Goal: Find specific page/section: Find specific page/section

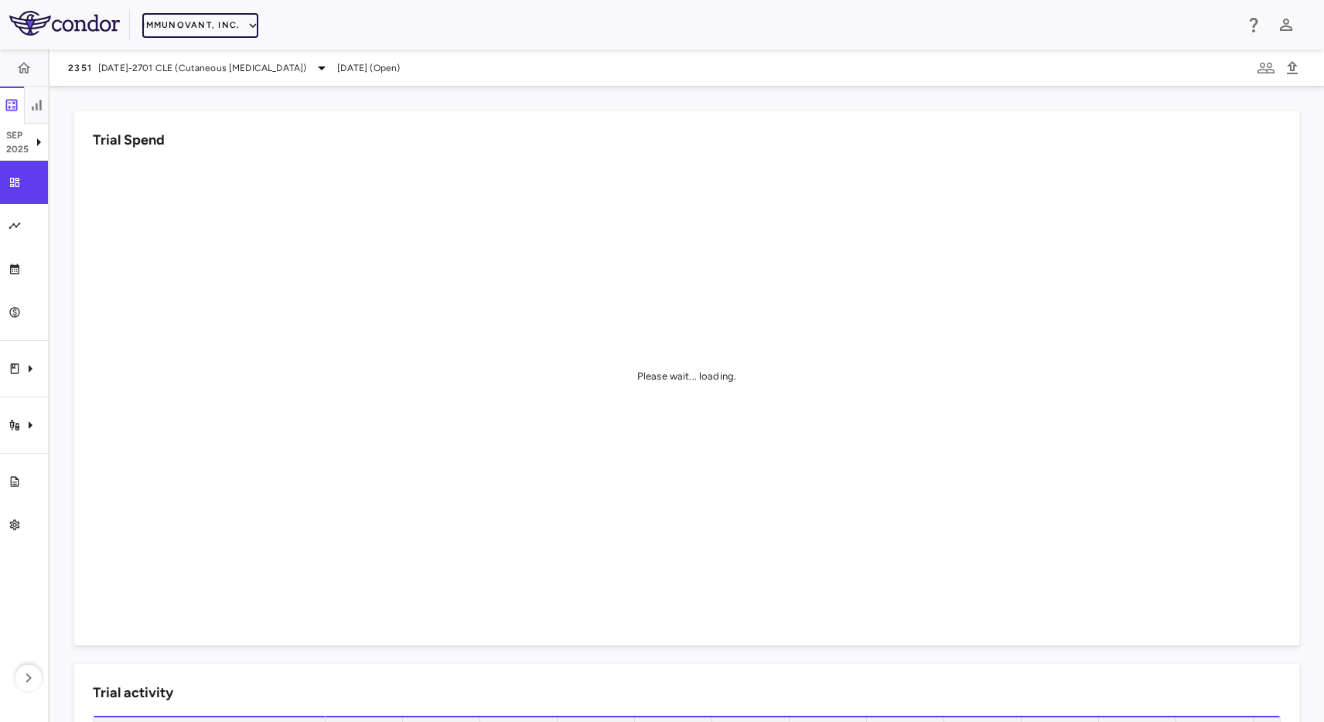
click at [225, 21] on button "Immunovant, Inc." at bounding box center [200, 25] width 116 height 25
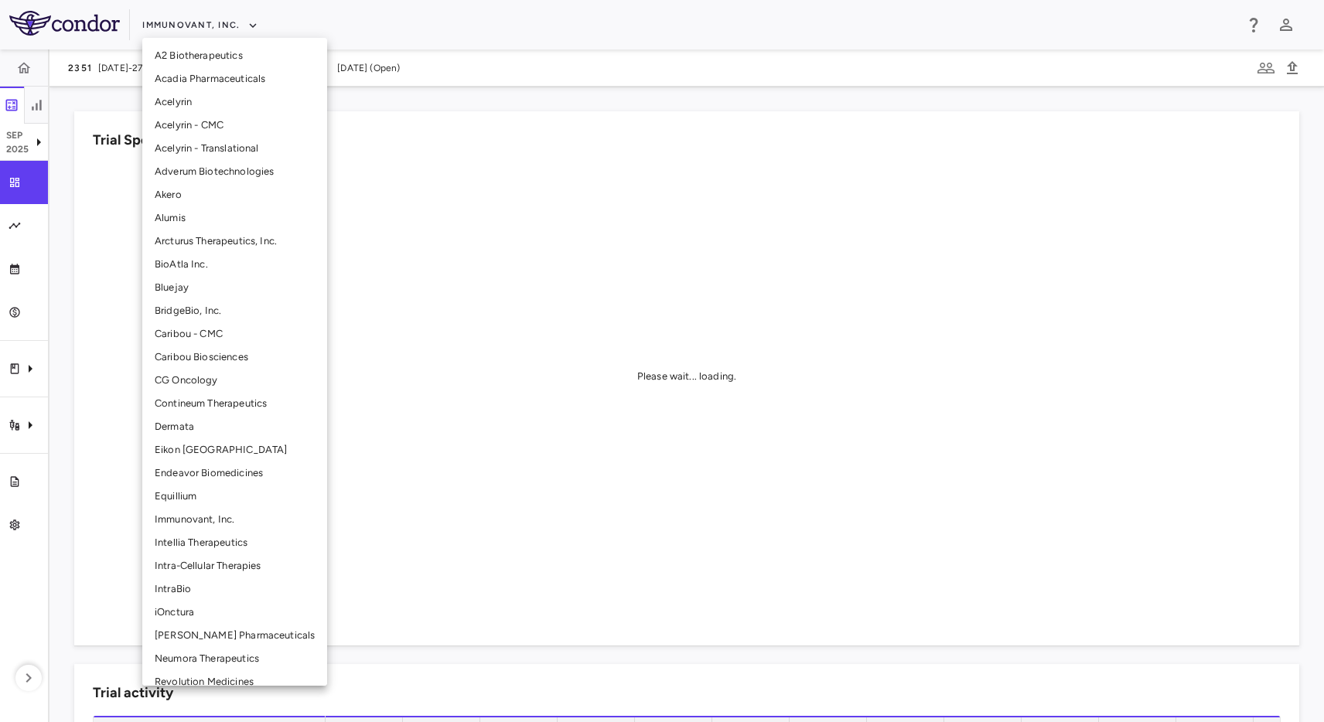
click at [169, 350] on li "Caribou Biosciences" at bounding box center [234, 357] width 185 height 23
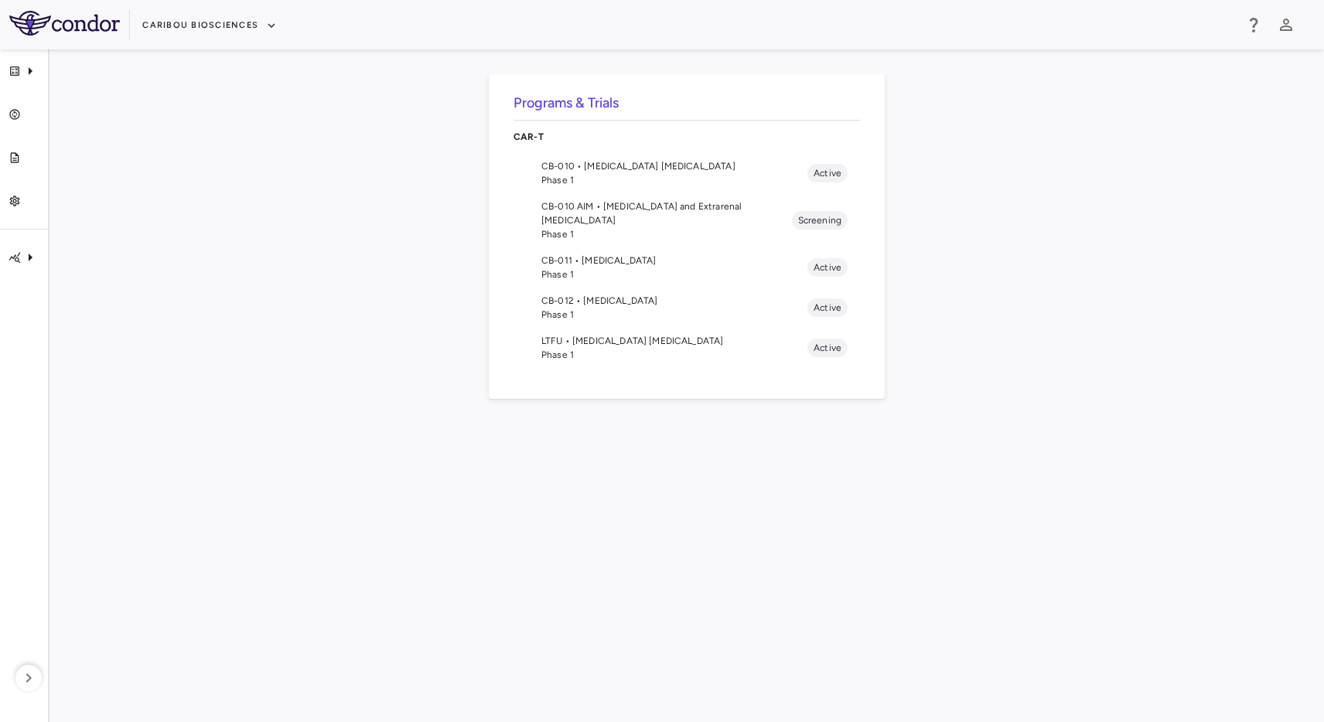
click at [401, 113] on div "Programs & Trials CAR-T CB-010 • [MEDICAL_DATA] [MEDICAL_DATA] Phase 1 Active C…" at bounding box center [686, 385] width 1225 height 623
click at [614, 254] on span "CB-011 • [MEDICAL_DATA]" at bounding box center [674, 261] width 266 height 14
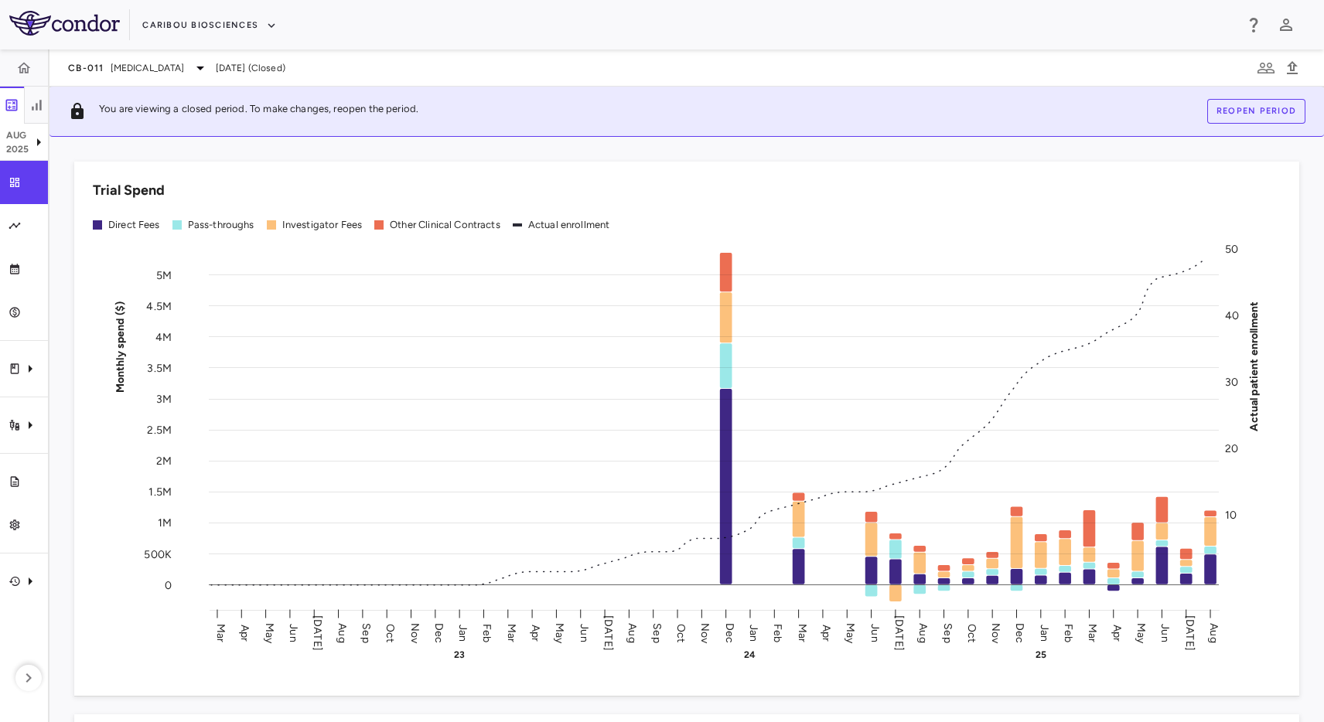
click at [480, 165] on div "Trial Spend Direct Fees Pass-throughs Investigator Fees Other Clinical Contract…" at bounding box center [686, 429] width 1225 height 534
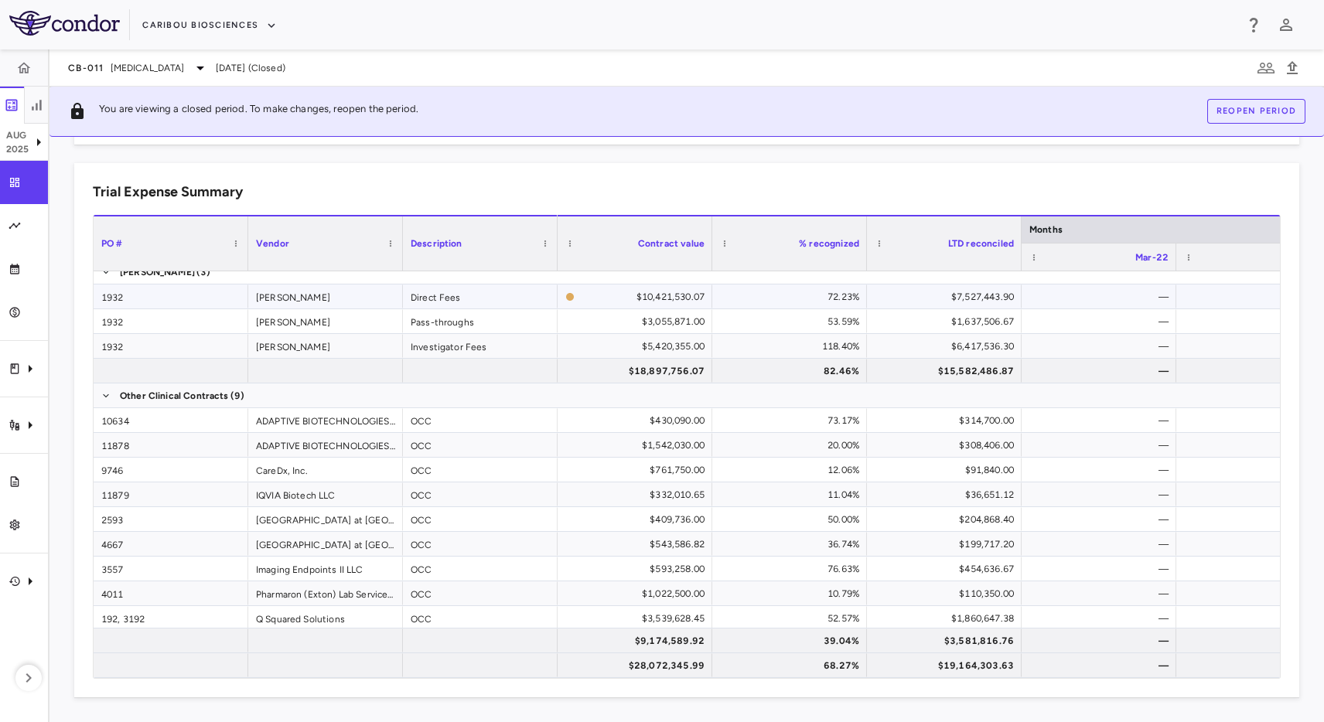
scroll to position [14, 0]
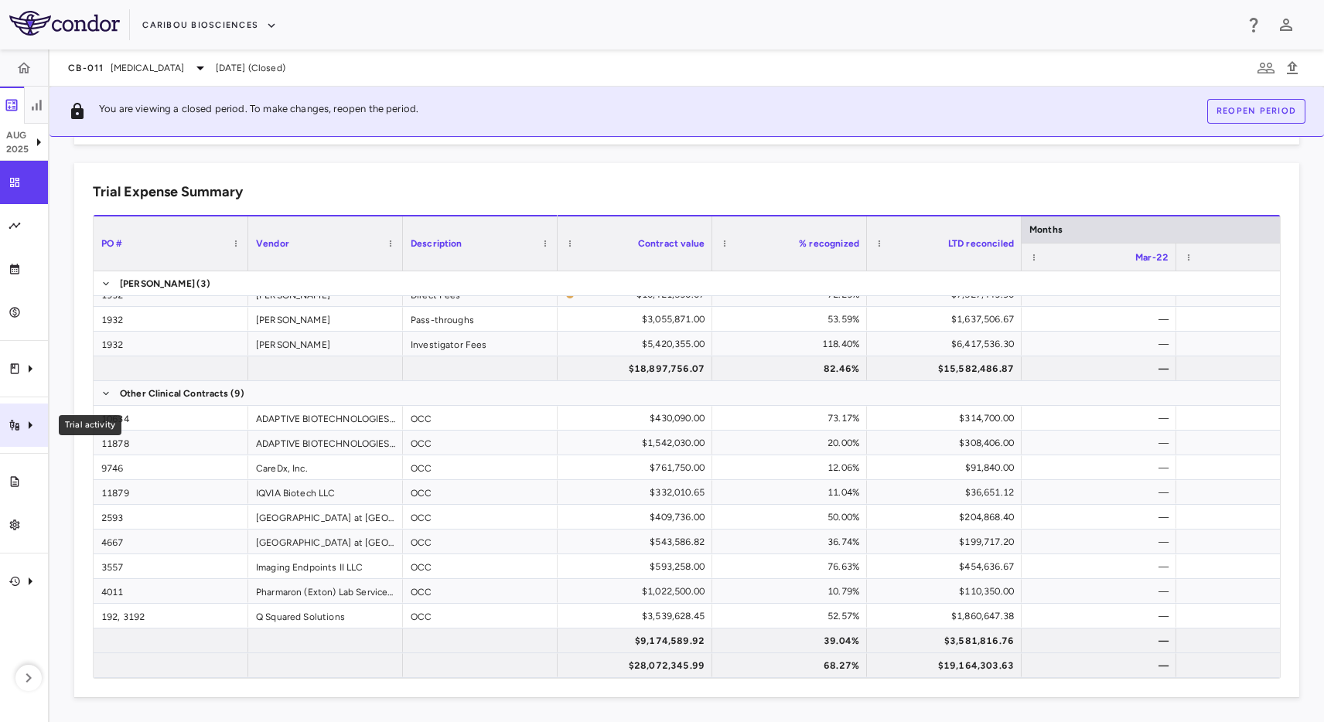
click at [16, 421] on icon "Trial activity" at bounding box center [15, 425] width 12 height 12
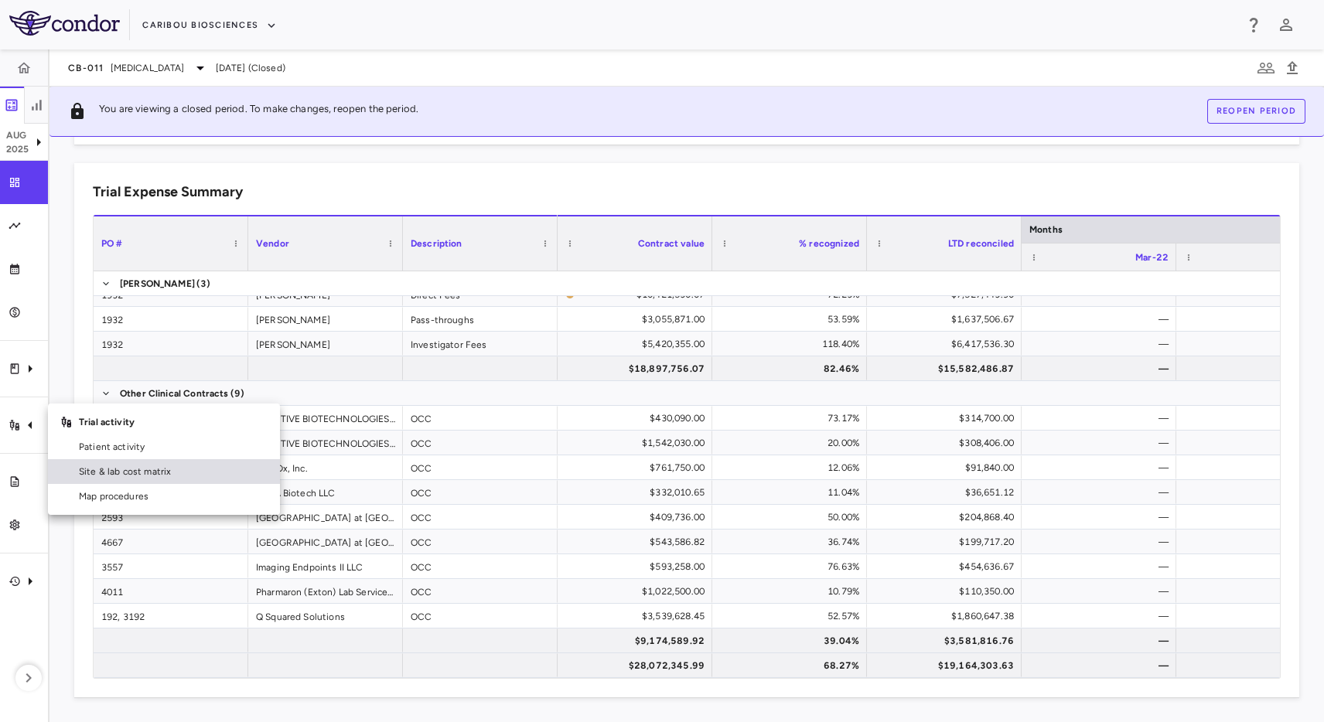
click at [76, 469] on div "Site & lab cost matrix" at bounding box center [172, 472] width 192 height 14
